Goal: Task Accomplishment & Management: Use online tool/utility

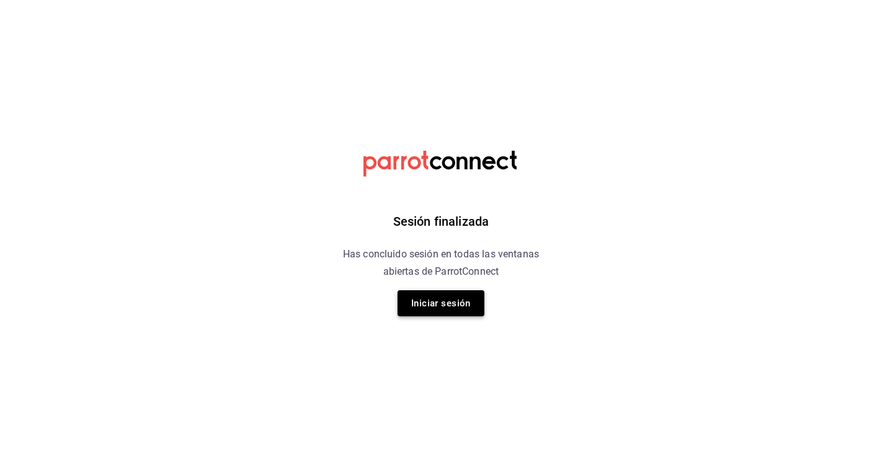
click at [451, 303] on button "Iniciar sesión" at bounding box center [441, 303] width 87 height 26
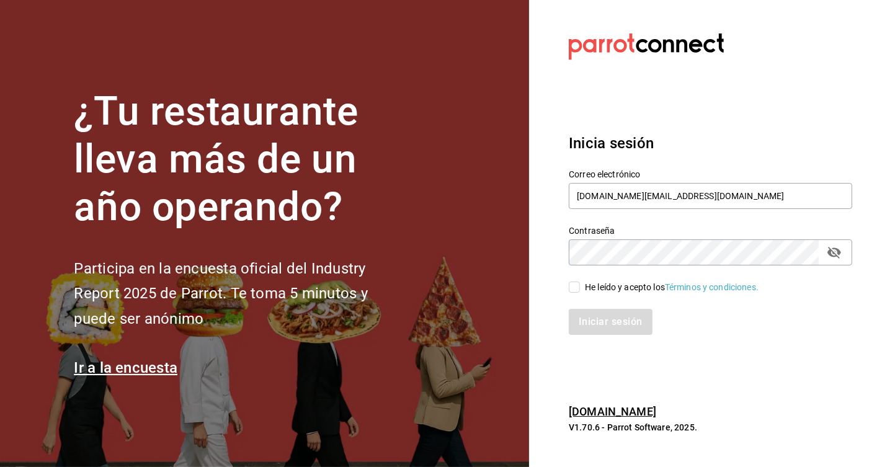
click at [750, 368] on section "Datos incorrectos. Verifica que tu Correo o Contraseña estén bien escritos. Ini…" at bounding box center [705, 233] width 353 height 467
click at [574, 288] on input "He leído y acepto los Términos y condiciones." at bounding box center [574, 287] width 11 height 11
checkbox input "true"
click at [602, 329] on button "Iniciar sesión" at bounding box center [611, 322] width 84 height 26
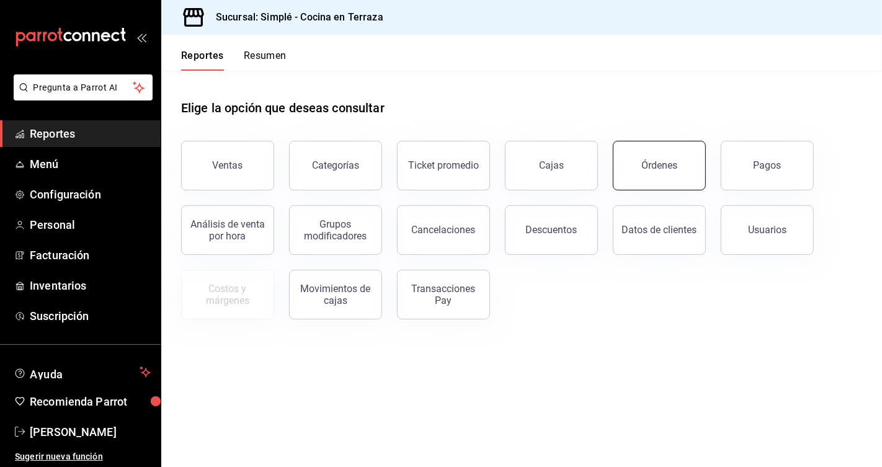
click at [679, 156] on button "Órdenes" at bounding box center [659, 166] width 93 height 50
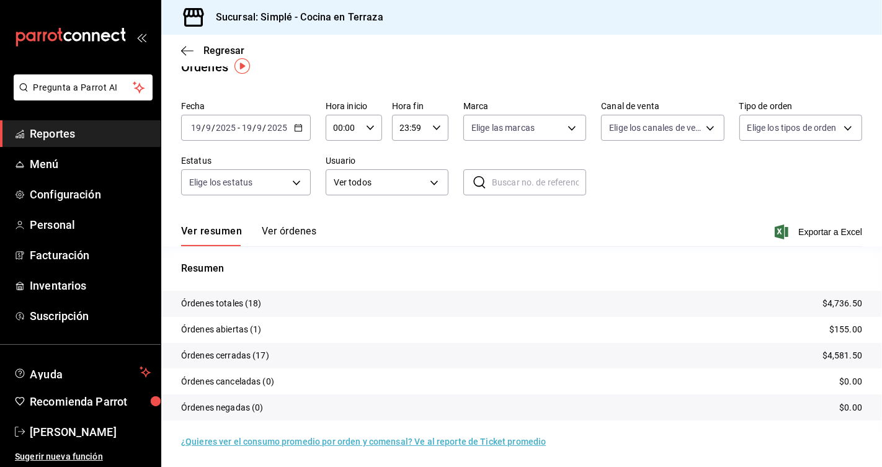
scroll to position [19, 0]
click at [660, 132] on body "Pregunta a Parrot AI Reportes Menú Configuración Personal Facturación Inventari…" at bounding box center [441, 233] width 882 height 467
click at [637, 251] on li "Uber Eats" at bounding box center [662, 244] width 122 height 28
type input "UBER_EATS"
checkbox input "true"
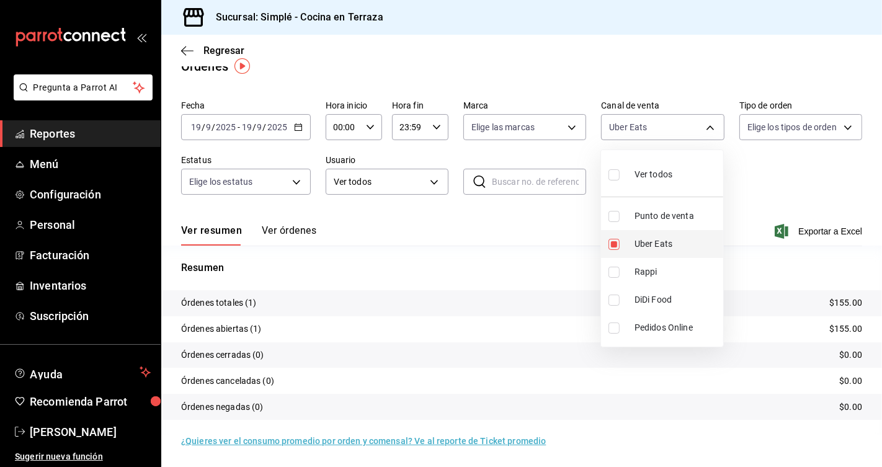
click at [648, 246] on span "Uber Eats" at bounding box center [676, 244] width 84 height 13
checkbox input "false"
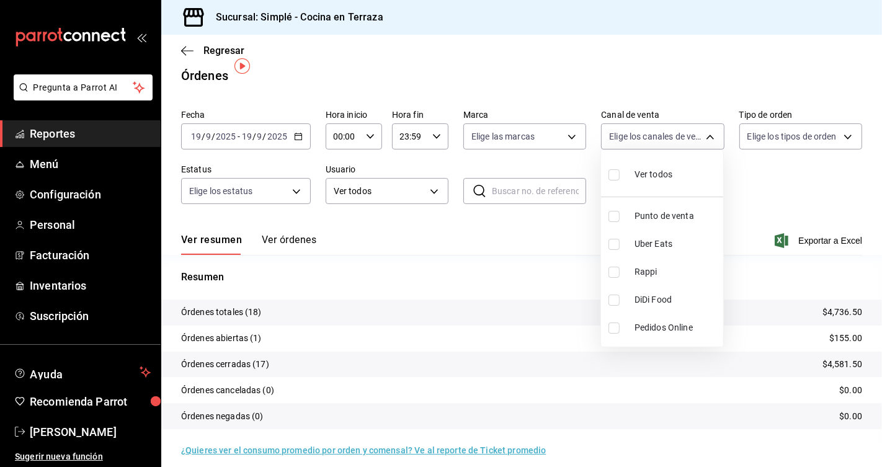
scroll to position [19, 0]
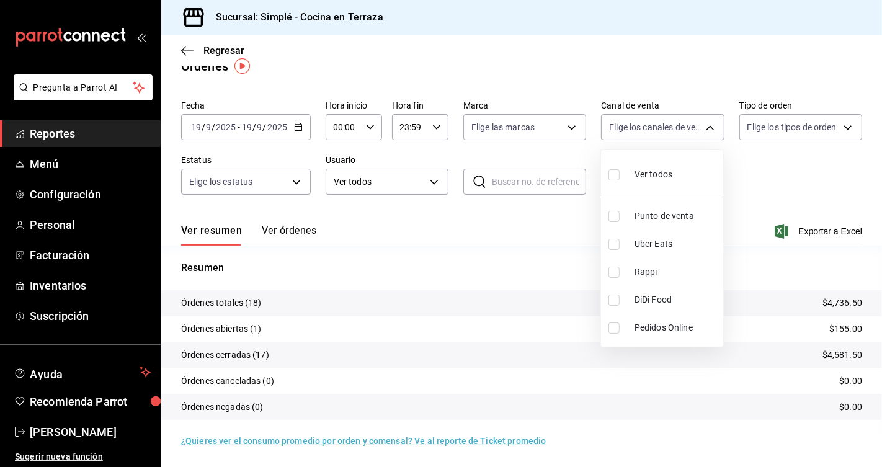
click at [660, 287] on li "DiDi Food" at bounding box center [662, 300] width 122 height 28
type input "DIDI_FOOD"
checkbox input "true"
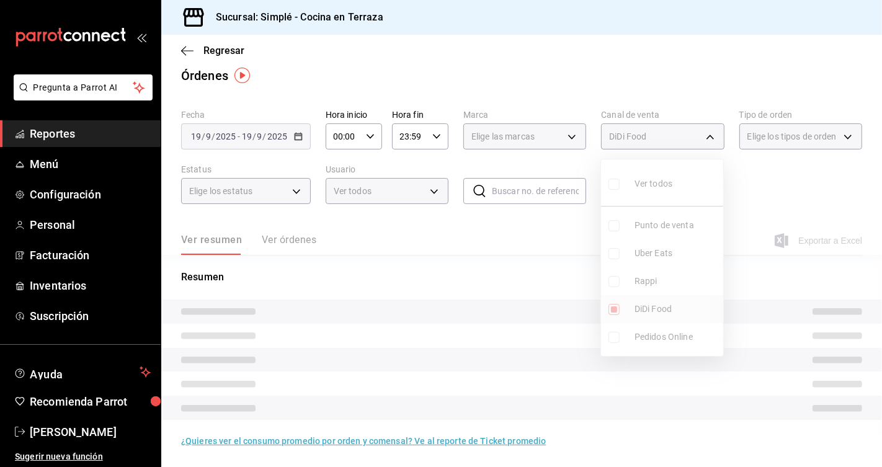
scroll to position [19, 0]
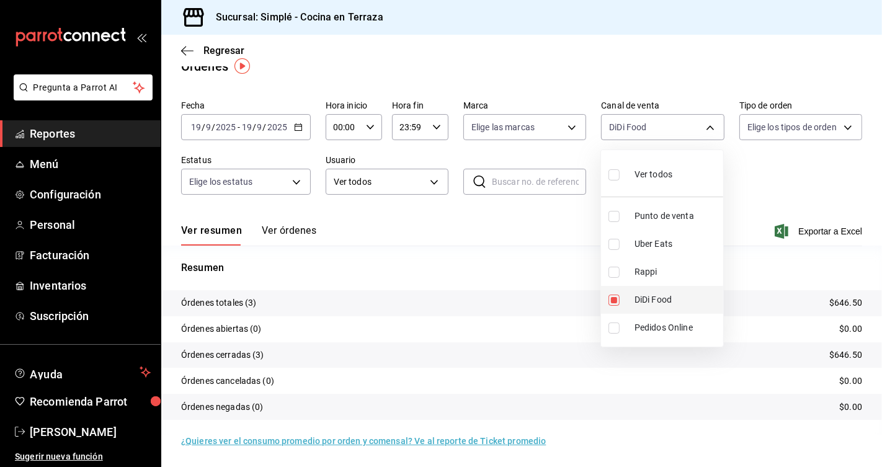
click at [659, 299] on span "DiDi Food" at bounding box center [676, 299] width 84 height 13
checkbox input "false"
click at [671, 238] on span "Uber Eats" at bounding box center [676, 244] width 84 height 13
type input "UBER_EATS"
checkbox input "true"
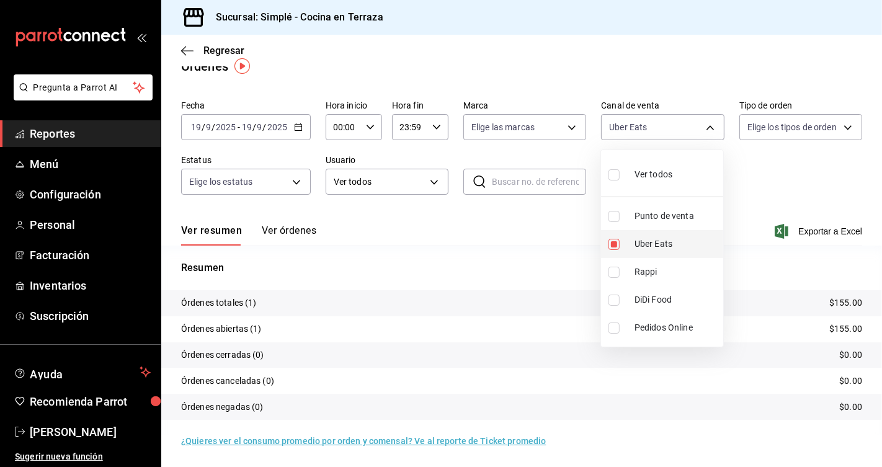
click at [670, 245] on span "Uber Eats" at bounding box center [676, 244] width 84 height 13
checkbox input "false"
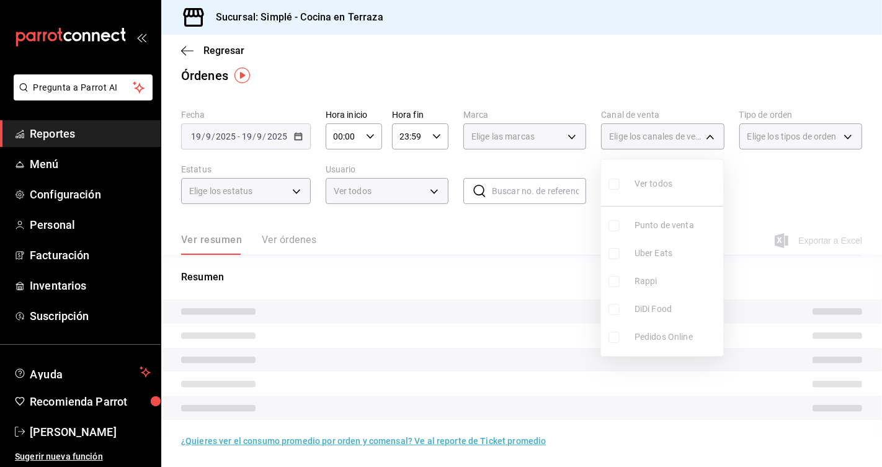
scroll to position [19, 0]
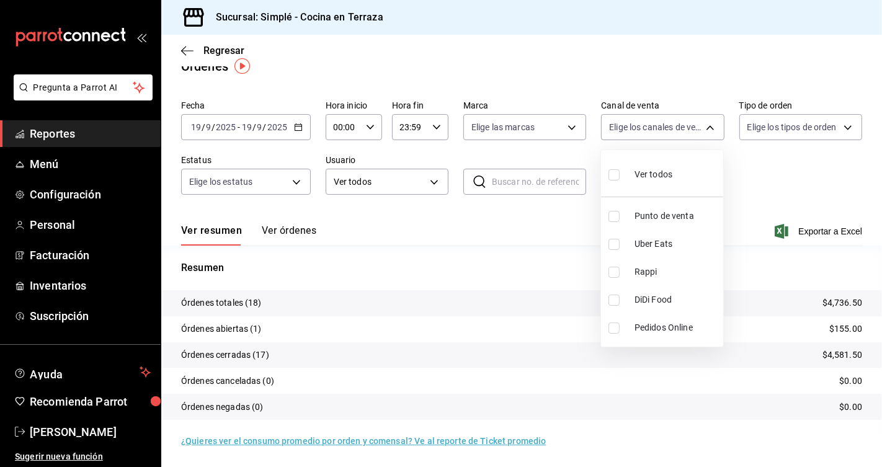
click at [761, 183] on div at bounding box center [441, 233] width 882 height 467
